Goal: Obtain resource: Obtain resource

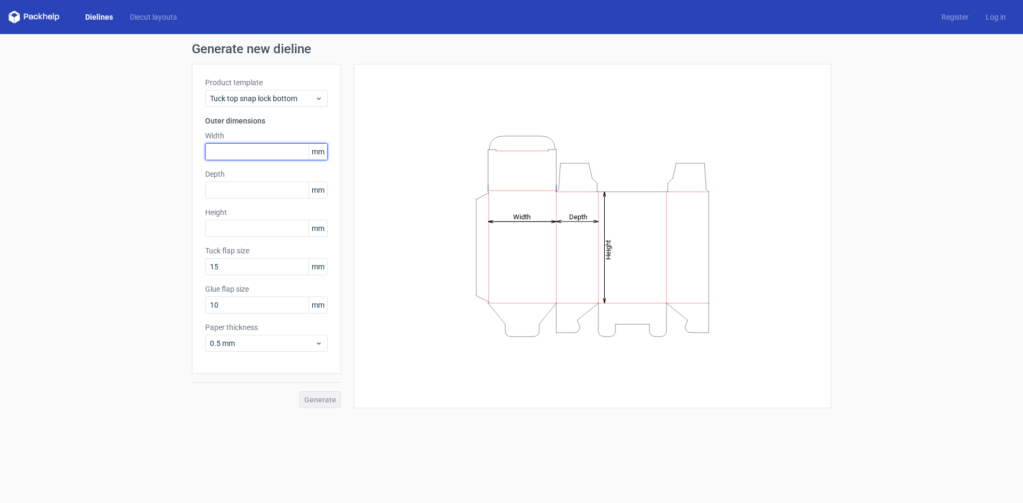
click at [247, 150] on input "text" at bounding box center [266, 151] width 123 height 17
type input "94"
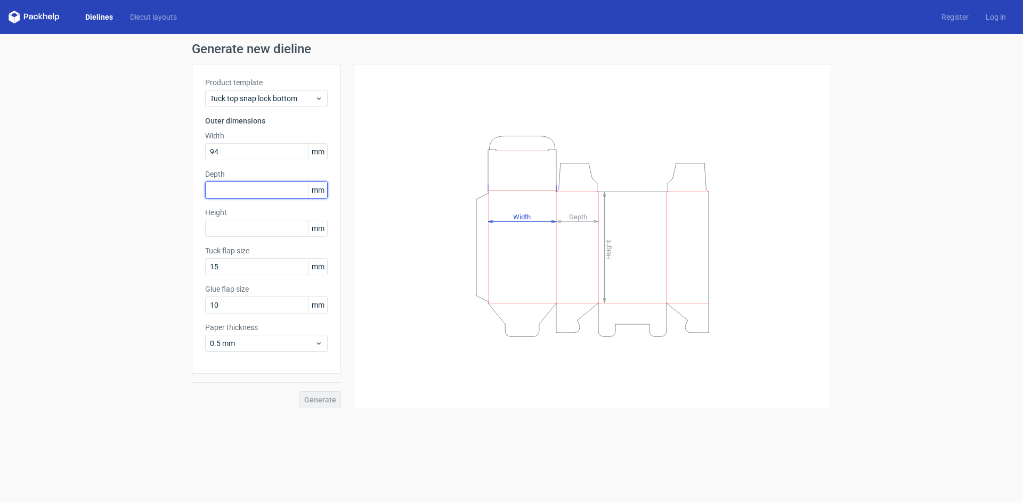
click at [245, 187] on input "text" at bounding box center [266, 190] width 123 height 17
type input "99"
click at [229, 152] on input "94" at bounding box center [266, 151] width 123 height 17
type input "940"
click at [225, 195] on div "Depth 99 mm" at bounding box center [266, 184] width 123 height 30
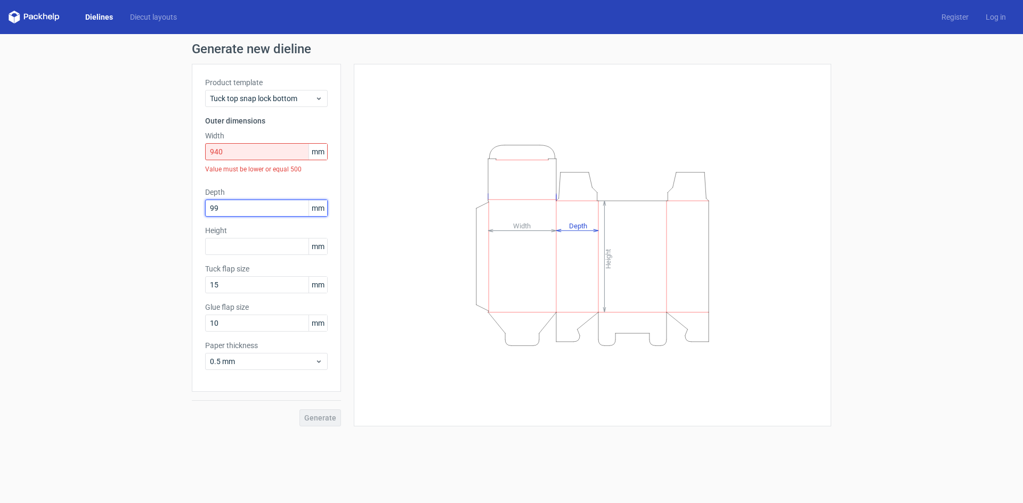
click at [225, 207] on input "99" at bounding box center [266, 208] width 123 height 17
type input "9"
click at [230, 156] on input "940" at bounding box center [266, 151] width 123 height 17
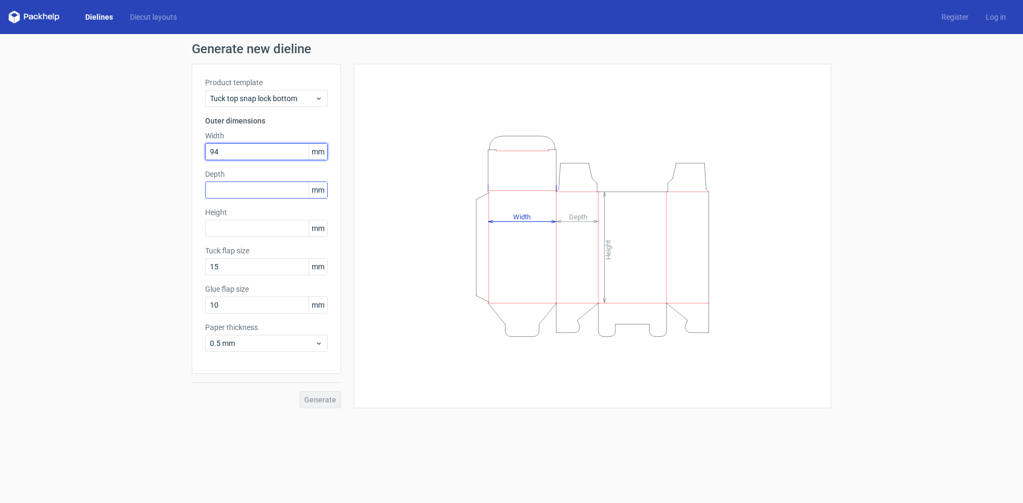
type input "94"
click at [235, 190] on input "text" at bounding box center [266, 190] width 123 height 17
type input "99"
click at [227, 233] on input "text" at bounding box center [266, 228] width 123 height 17
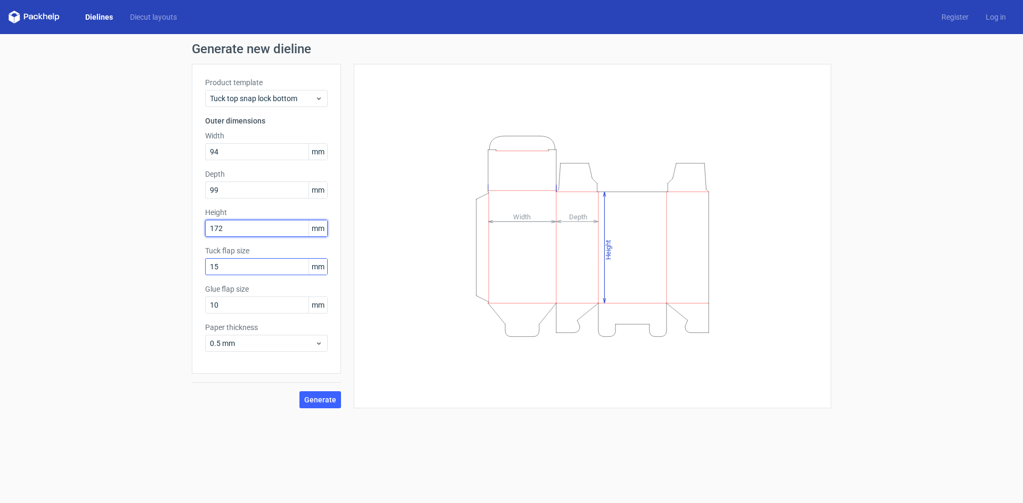
type input "172"
click at [228, 271] on input "15" at bounding box center [266, 266] width 123 height 17
drag, startPoint x: 228, startPoint y: 270, endPoint x: 112, endPoint y: 261, distance: 116.0
click at [116, 264] on div "Generate new dieline Product template Tuck top snap lock bottom Outer dimension…" at bounding box center [511, 225] width 1023 height 383
type input "21"
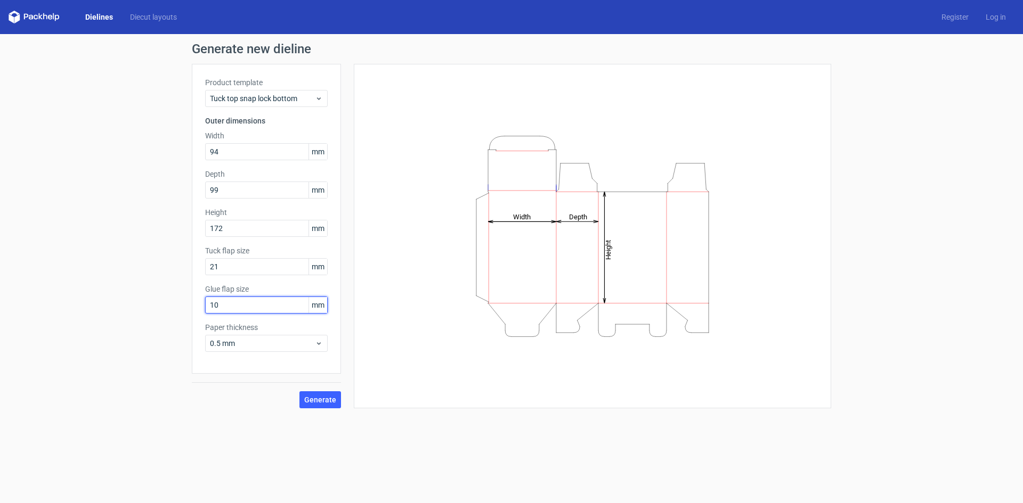
click at [222, 302] on input "10" at bounding box center [266, 305] width 123 height 17
drag, startPoint x: 226, startPoint y: 303, endPoint x: 128, endPoint y: 317, distance: 98.5
click at [120, 308] on div "Generate new dieline Product template Tuck top snap lock bottom Outer dimension…" at bounding box center [511, 225] width 1023 height 383
type input "18"
click at [311, 400] on span "Generate" at bounding box center [320, 399] width 32 height 7
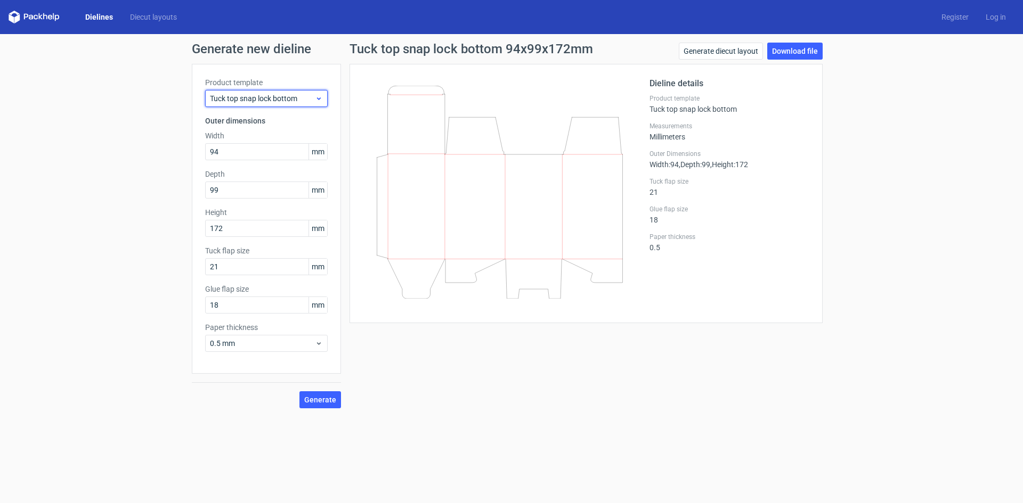
click at [250, 101] on span "Tuck top snap lock bottom" at bounding box center [262, 98] width 105 height 11
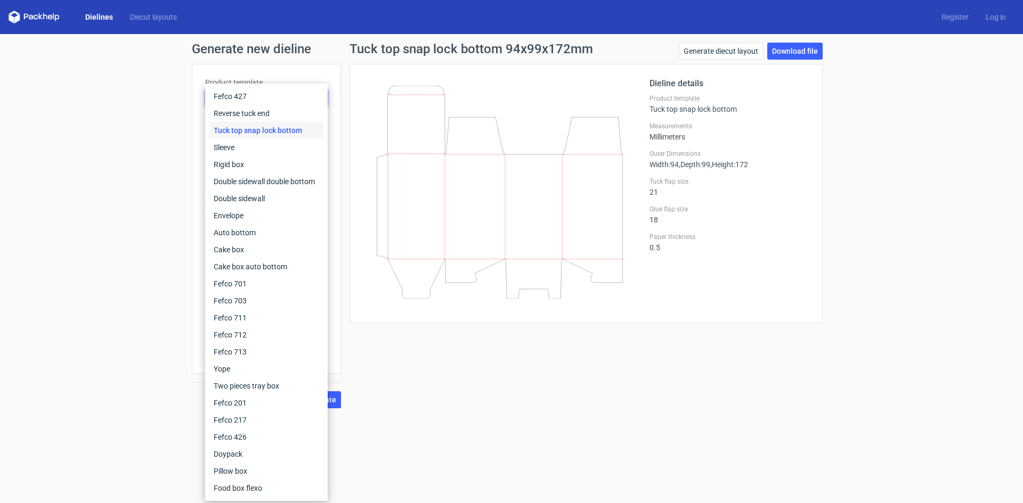
click at [155, 195] on div "Generate new dieline Product template Tuck top snap lock bottom Outer dimension…" at bounding box center [511, 225] width 1023 height 383
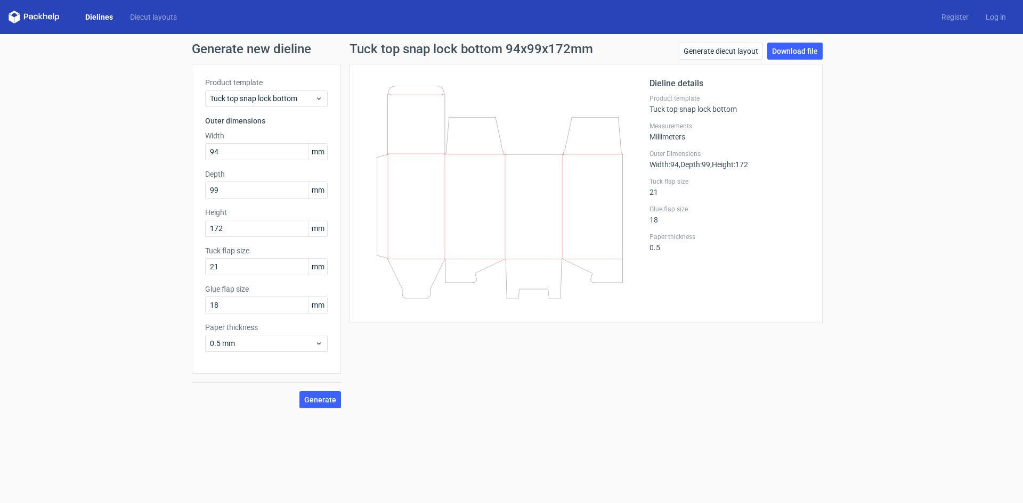
click at [86, 19] on link "Dielines" at bounding box center [99, 17] width 45 height 11
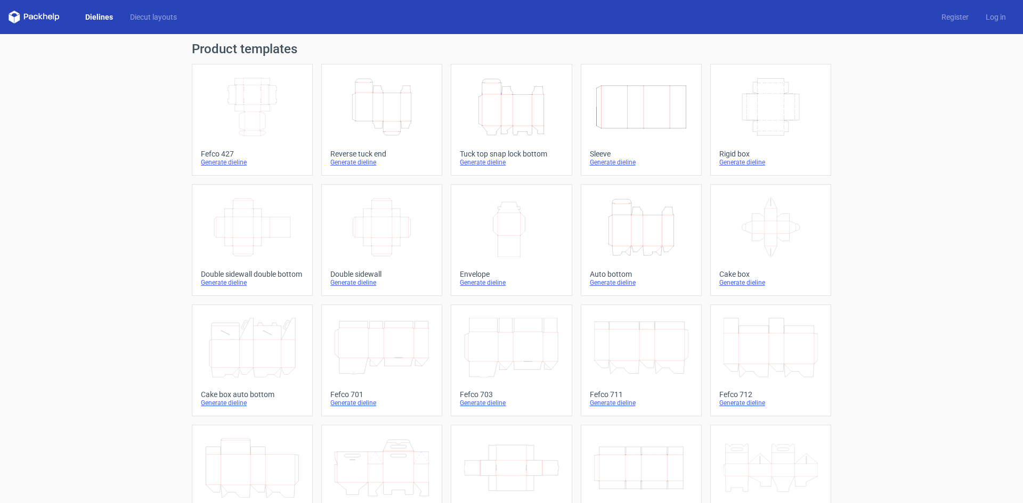
click at [624, 241] on icon "Height Depth Width" at bounding box center [641, 228] width 94 height 60
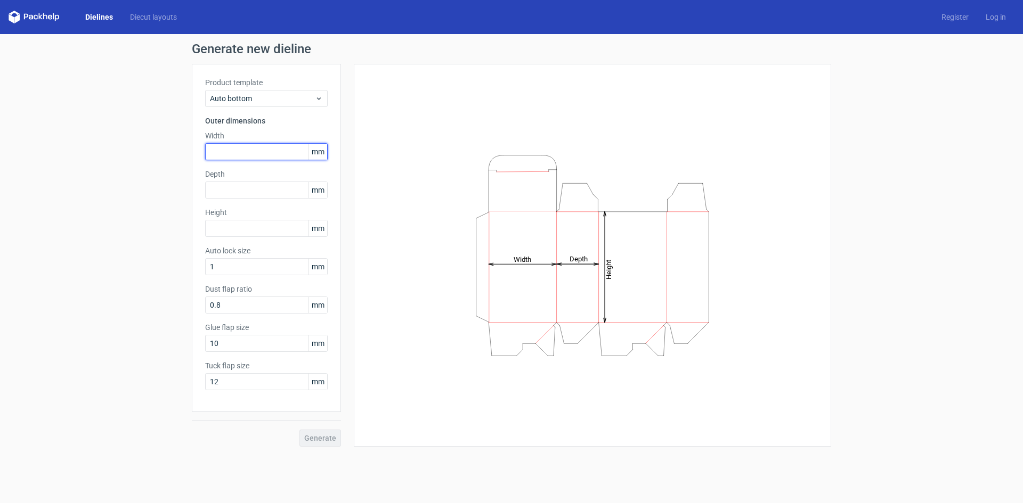
click at [226, 151] on input "text" at bounding box center [266, 151] width 123 height 17
type input "94"
click at [228, 185] on input "text" at bounding box center [266, 190] width 123 height 17
type input "99"
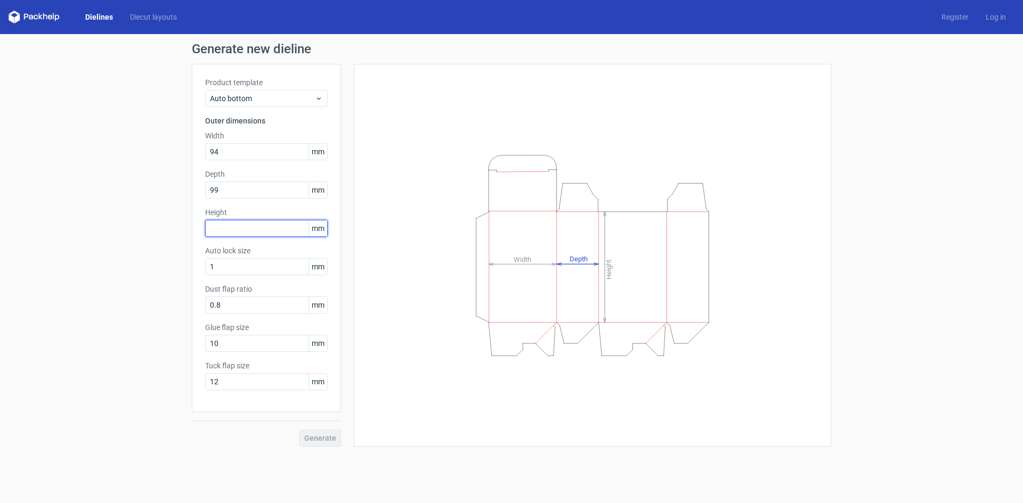
click at [234, 232] on input "text" at bounding box center [266, 228] width 123 height 17
type input "172"
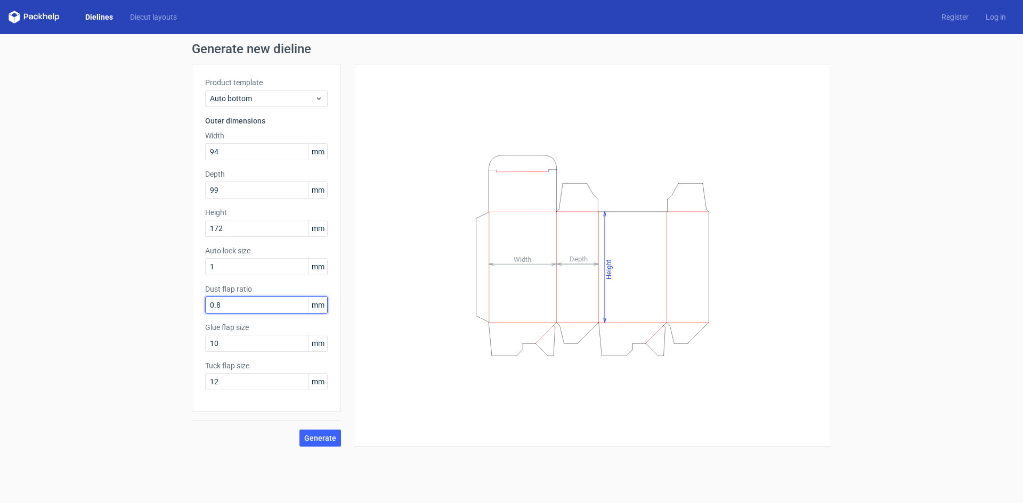
click at [226, 305] on input "0.8" at bounding box center [266, 305] width 123 height 17
drag, startPoint x: 229, startPoint y: 304, endPoint x: 169, endPoint y: 297, distance: 60.1
click at [171, 297] on div "Generate new dieline Product template Auto bottom Outer dimensions Width 94 mm …" at bounding box center [511, 244] width 1023 height 421
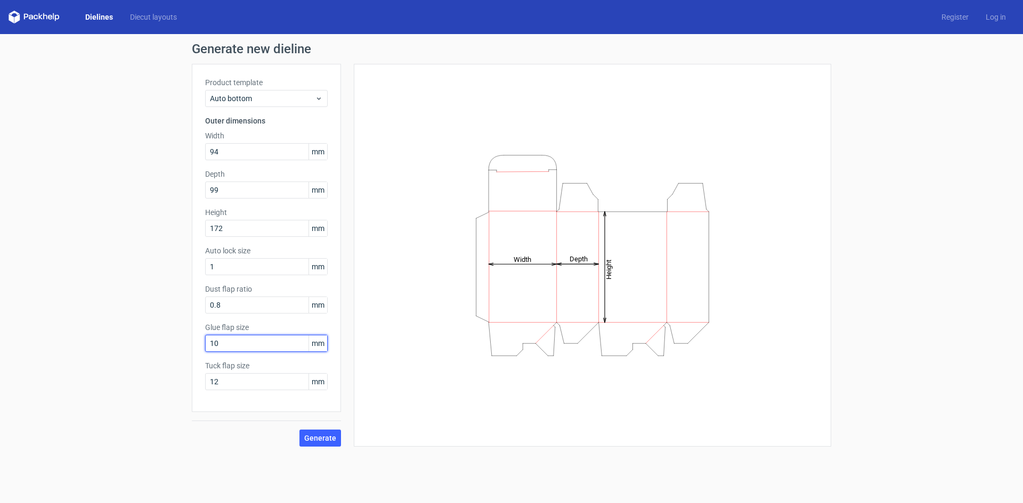
click at [228, 340] on input "10" at bounding box center [266, 343] width 123 height 17
drag, startPoint x: 228, startPoint y: 340, endPoint x: 163, endPoint y: 322, distance: 67.6
click at [170, 335] on div "Generate new dieline Product template Auto bottom Outer dimensions Width 94 mm …" at bounding box center [511, 244] width 1023 height 421
type input "18"
click at [225, 304] on input "0.8" at bounding box center [266, 305] width 123 height 17
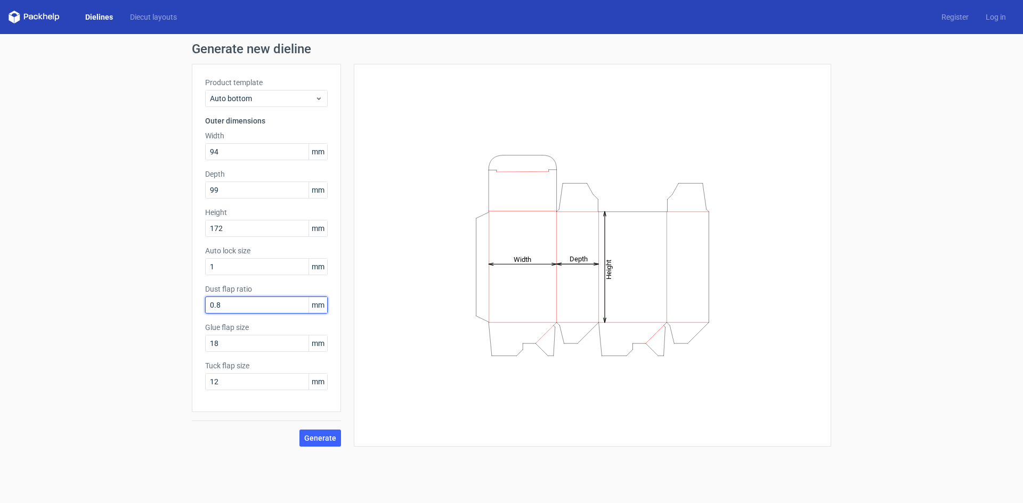
drag, startPoint x: 228, startPoint y: 305, endPoint x: 137, endPoint y: 305, distance: 90.6
click at [138, 305] on div "Generate new dieline Product template Auto bottom Outer dimensions Width 94 mm …" at bounding box center [511, 244] width 1023 height 421
type input "32"
click at [316, 436] on span "Generate" at bounding box center [320, 438] width 32 height 7
click at [384, 146] on div "Height Depth Width" at bounding box center [592, 255] width 451 height 356
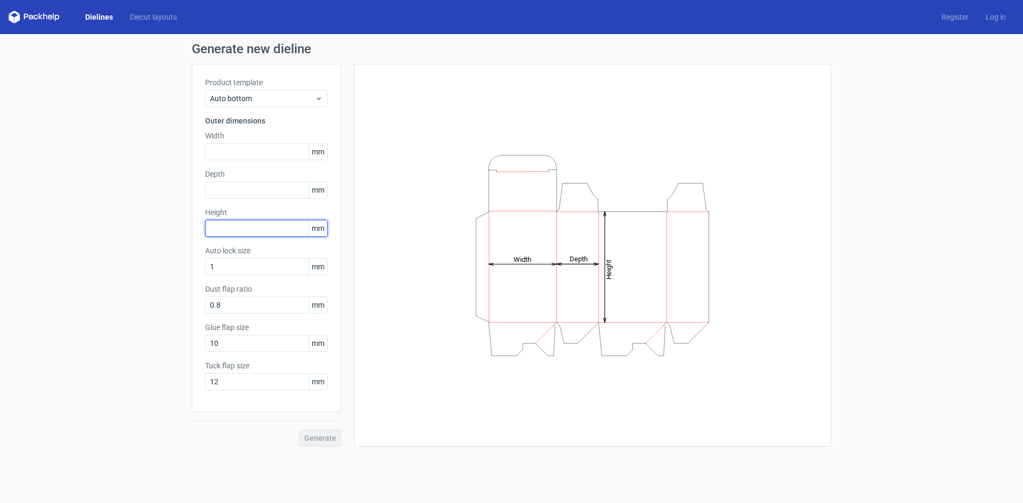
click at [227, 229] on input "text" at bounding box center [266, 228] width 123 height 17
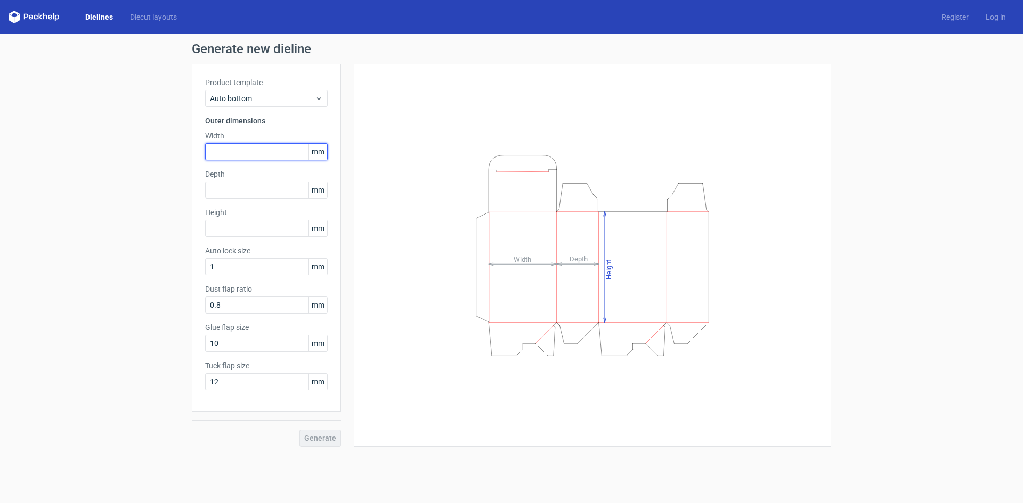
click at [220, 149] on input "text" at bounding box center [266, 151] width 123 height 17
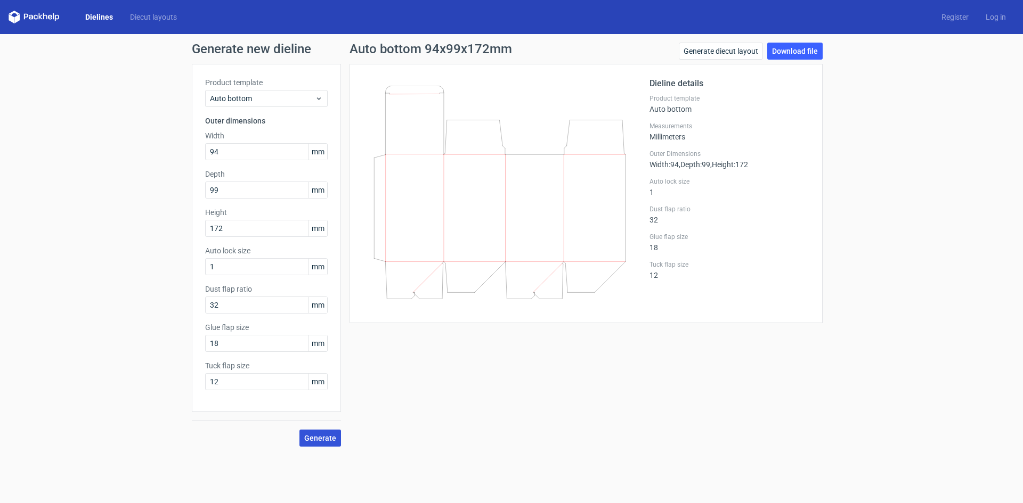
click at [312, 436] on span "Generate" at bounding box center [320, 438] width 32 height 7
click at [792, 51] on link "Download file" at bounding box center [794, 51] width 55 height 17
